Goal: Book appointment/travel/reservation

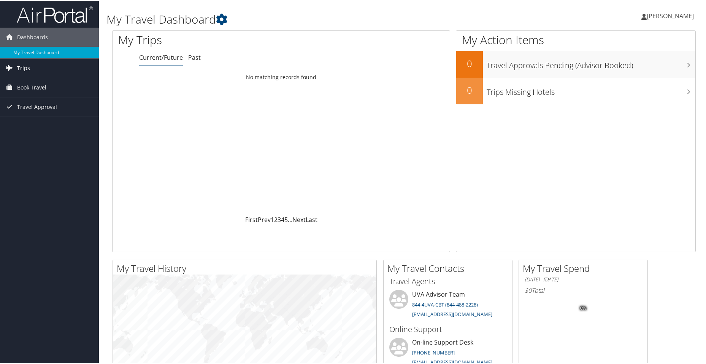
click at [27, 65] on span "Trips" at bounding box center [23, 67] width 13 height 19
click at [33, 122] on span "Book Travel" at bounding box center [31, 120] width 29 height 19
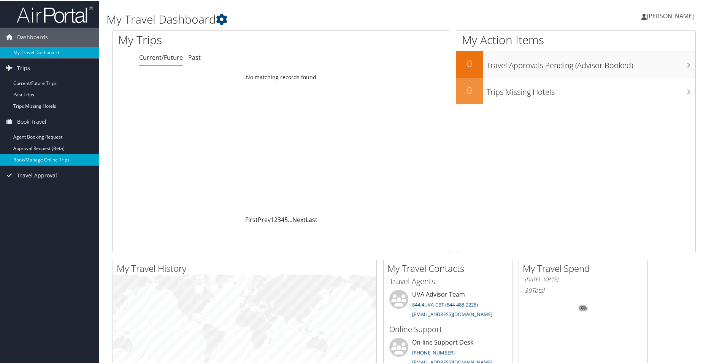
click at [33, 161] on link "Book/Manage Online Trips" at bounding box center [49, 158] width 99 height 11
